Goal: Transaction & Acquisition: Purchase product/service

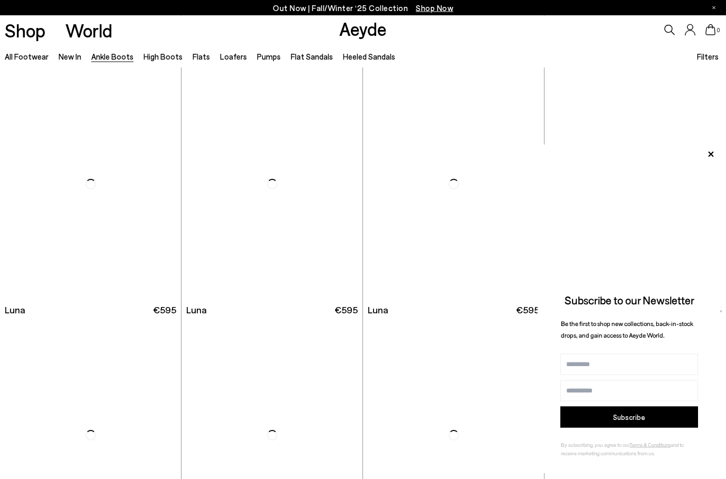
scroll to position [3015, 0]
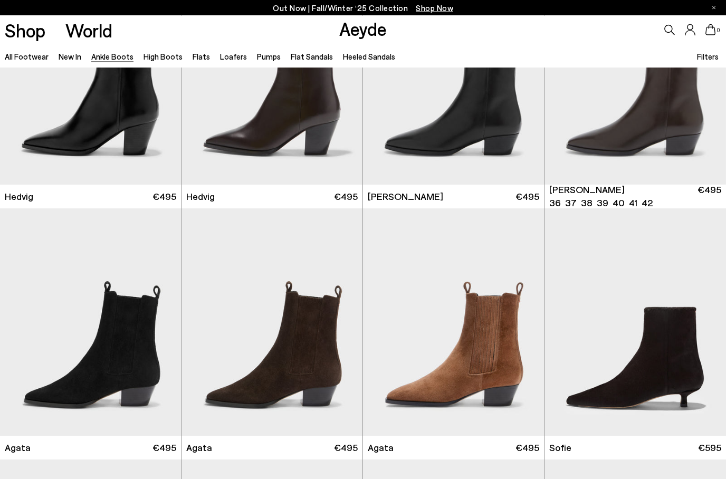
scroll to position [363, 0]
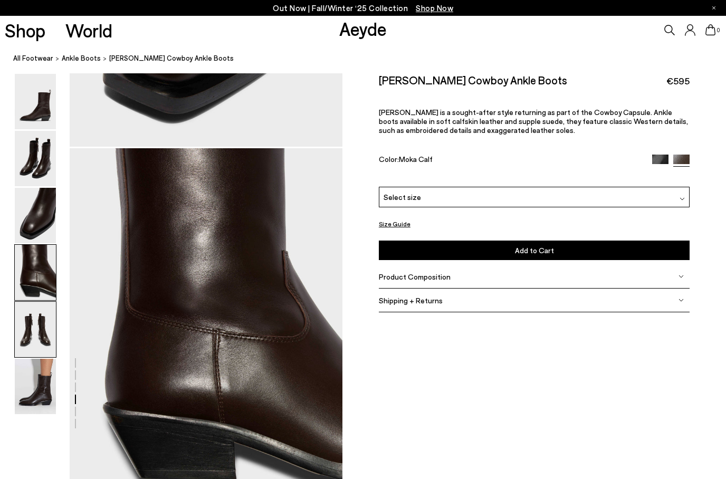
scroll to position [1006, 0]
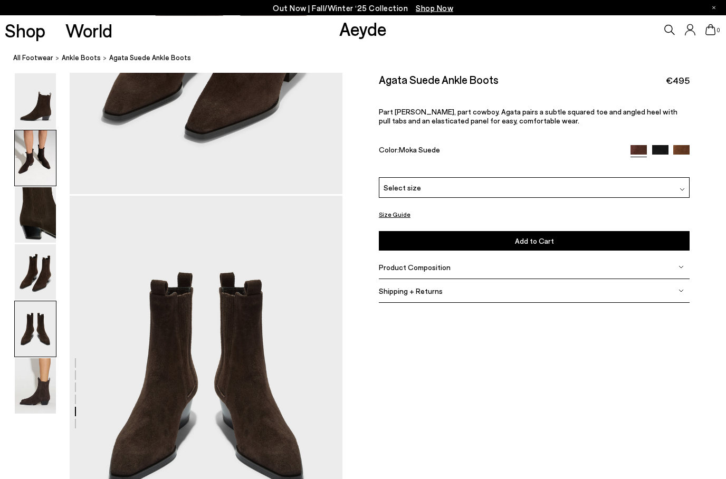
scroll to position [1462, 0]
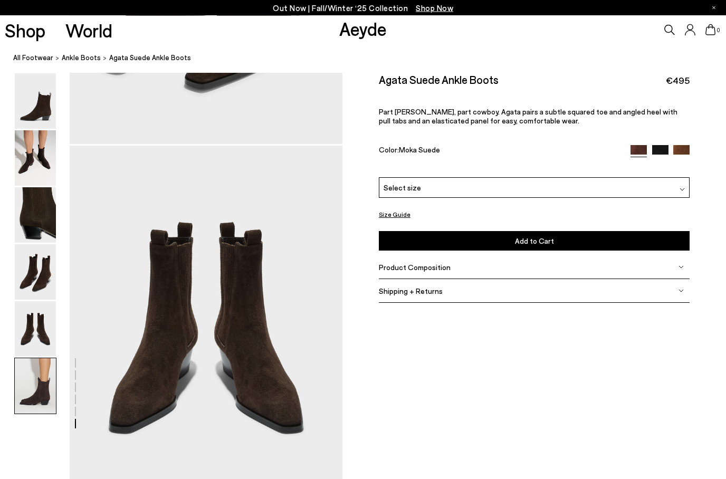
click at [40, 81] on img at bounding box center [35, 101] width 41 height 55
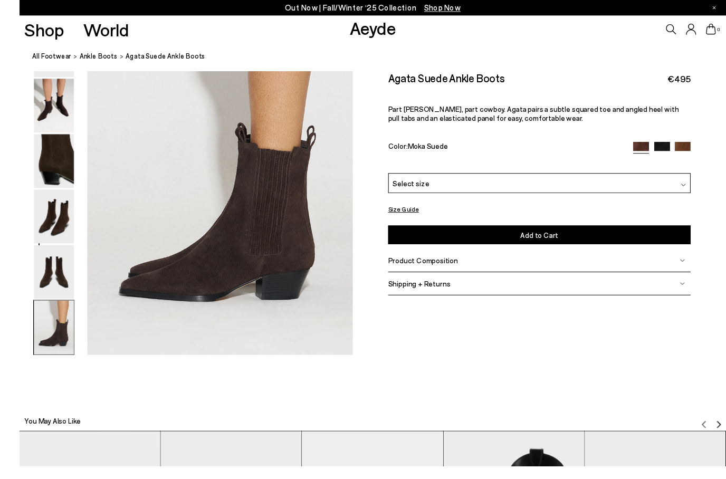
scroll to position [1887, 0]
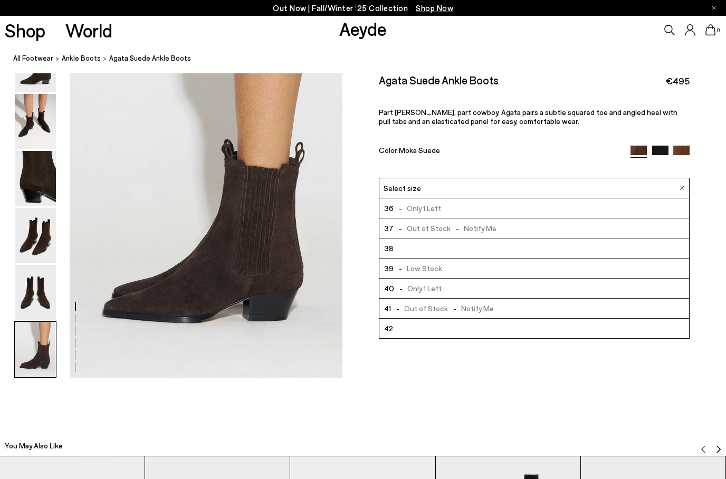
scroll to position [1929, 0]
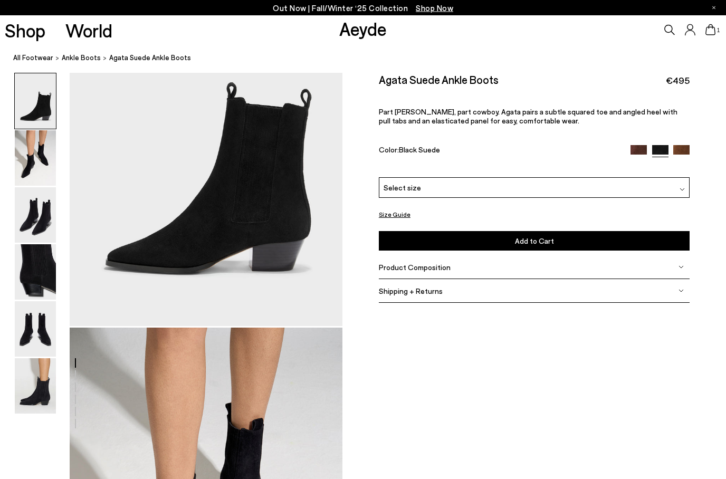
scroll to position [91, 0]
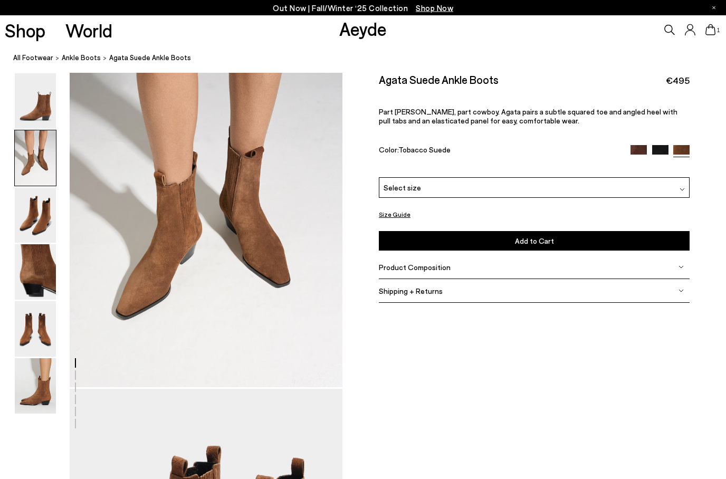
scroll to position [409, 0]
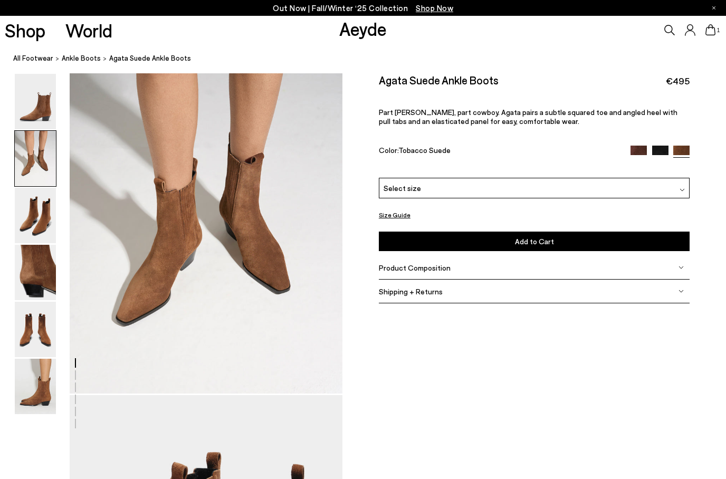
click at [643, 146] on img at bounding box center [639, 154] width 16 height 16
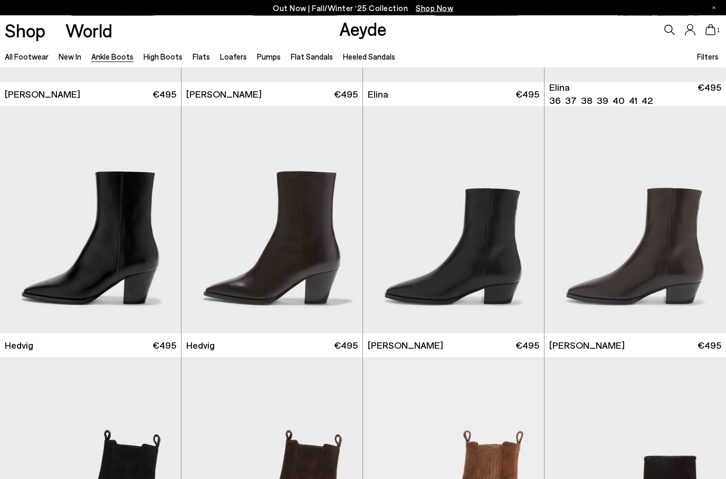
scroll to position [251, 0]
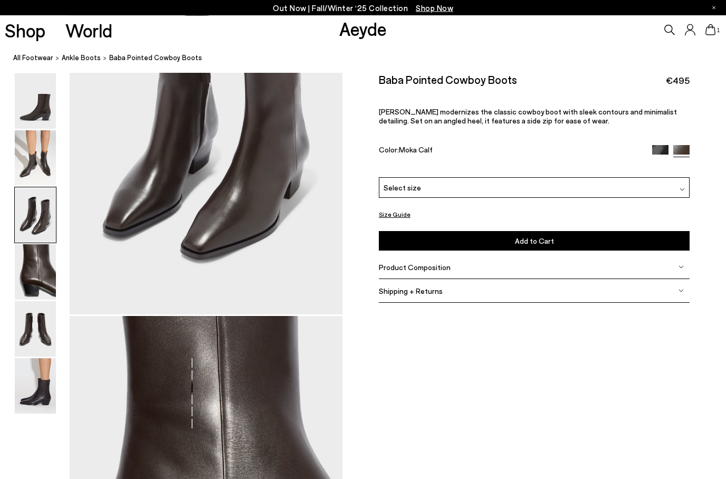
scroll to position [1097, 0]
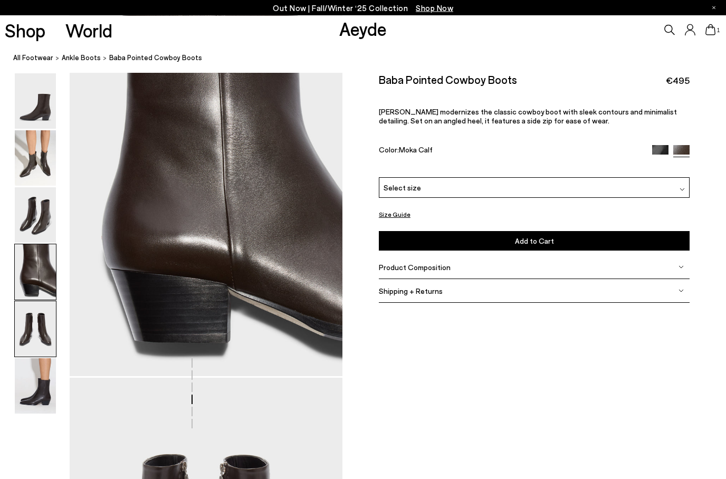
click at [41, 184] on img at bounding box center [35, 158] width 41 height 55
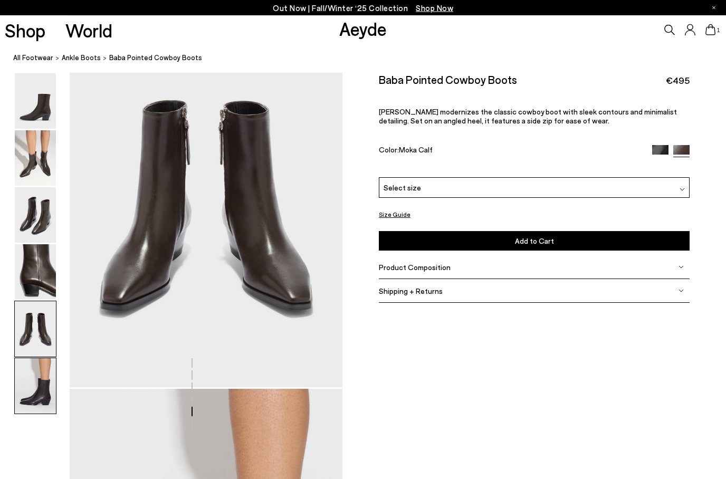
click at [45, 176] on img at bounding box center [35, 158] width 41 height 55
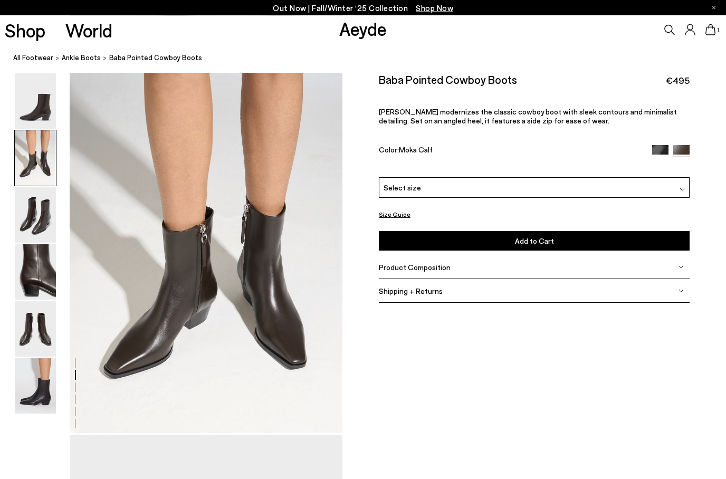
scroll to position [366, 0]
